Goal: Task Accomplishment & Management: Use online tool/utility

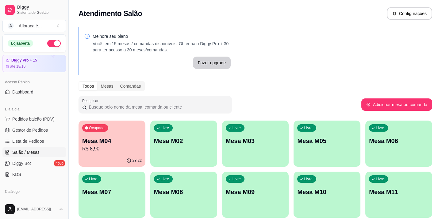
click at [185, 146] on div "Livre Mesa M02" at bounding box center [183, 139] width 67 height 39
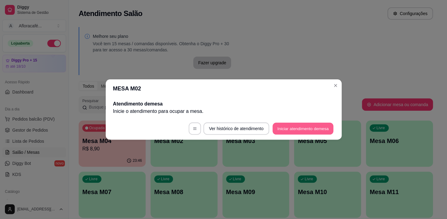
click at [312, 126] on button "Iniciar atendimento de mesa" at bounding box center [302, 128] width 61 height 12
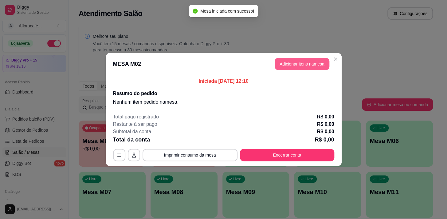
click at [301, 64] on button "Adicionar itens na mesa" at bounding box center [301, 64] width 55 height 12
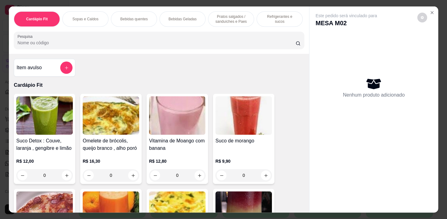
click at [250, 44] on input "Pesquisa" at bounding box center [156, 43] width 278 height 6
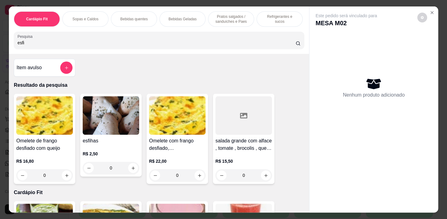
type input "esfi"
click at [128, 169] on div "0" at bounding box center [111, 167] width 56 height 12
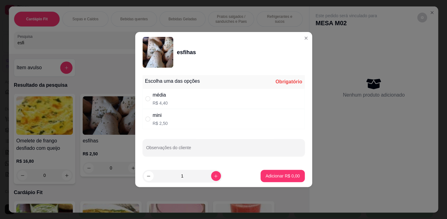
drag, startPoint x: 166, startPoint y: 101, endPoint x: 174, endPoint y: 99, distance: 8.5
click at [166, 101] on p "R$ 4,40" at bounding box center [160, 103] width 15 height 6
radio input "true"
click at [297, 172] on button "Adicionar R$ 4,40" at bounding box center [282, 176] width 43 height 12
type input "1"
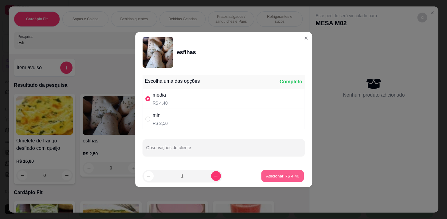
type input "1"
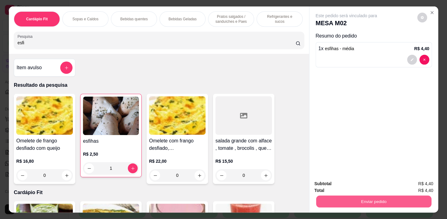
click at [356, 200] on button "Enviar pedido" at bounding box center [373, 201] width 115 height 12
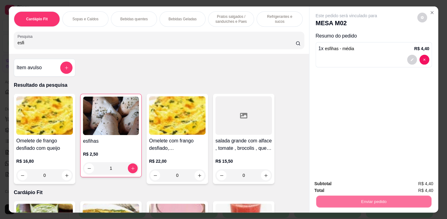
click at [403, 183] on button "Enviar pedido" at bounding box center [417, 183] width 34 height 11
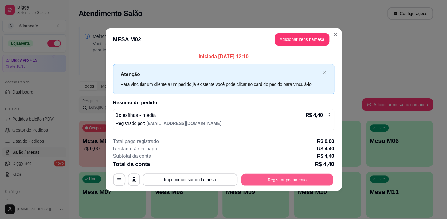
click at [295, 178] on button "Registrar pagamento" at bounding box center [286, 179] width 91 height 12
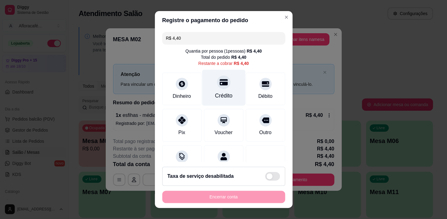
click at [209, 85] on div "Crédito" at bounding box center [223, 87] width 43 height 36
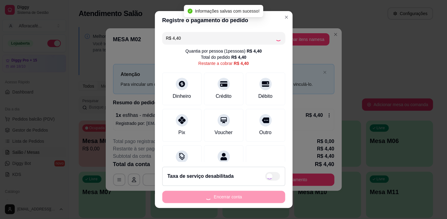
type input "R$ 0,00"
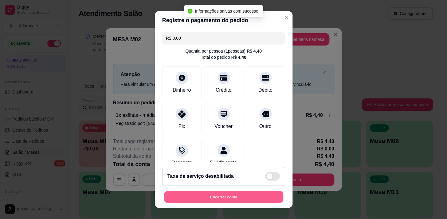
click at [232, 195] on button "Encerrar conta" at bounding box center [223, 197] width 119 height 12
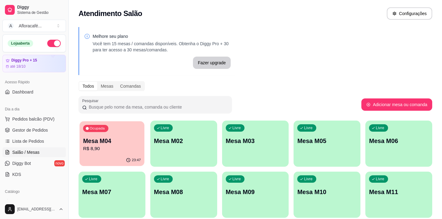
click at [90, 149] on p "R$ 8,90" at bounding box center [112, 148] width 58 height 7
